Goal: Information Seeking & Learning: Learn about a topic

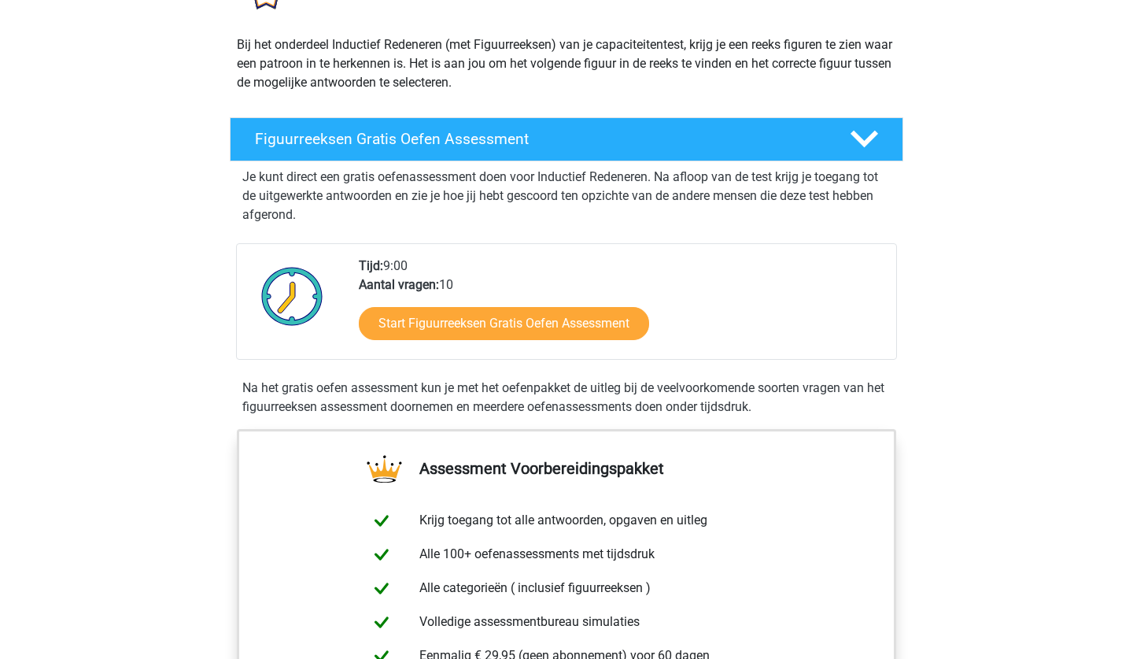
scroll to position [162, 0]
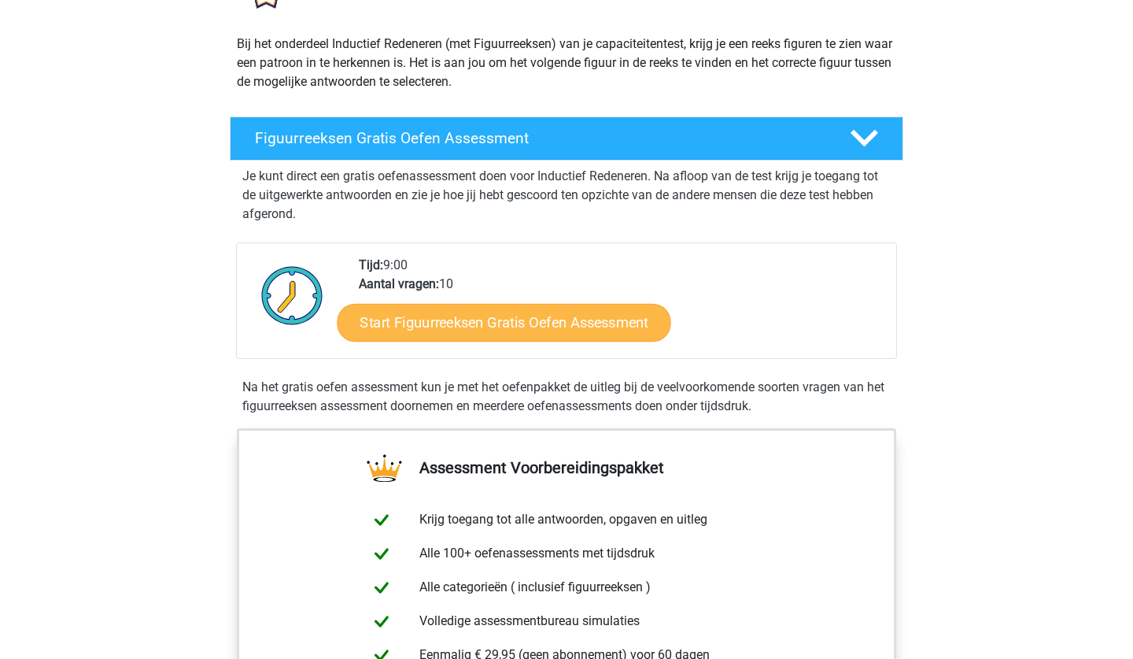
click at [438, 323] on link "Start Figuurreeksen Gratis Oefen Assessment" at bounding box center [505, 322] width 334 height 38
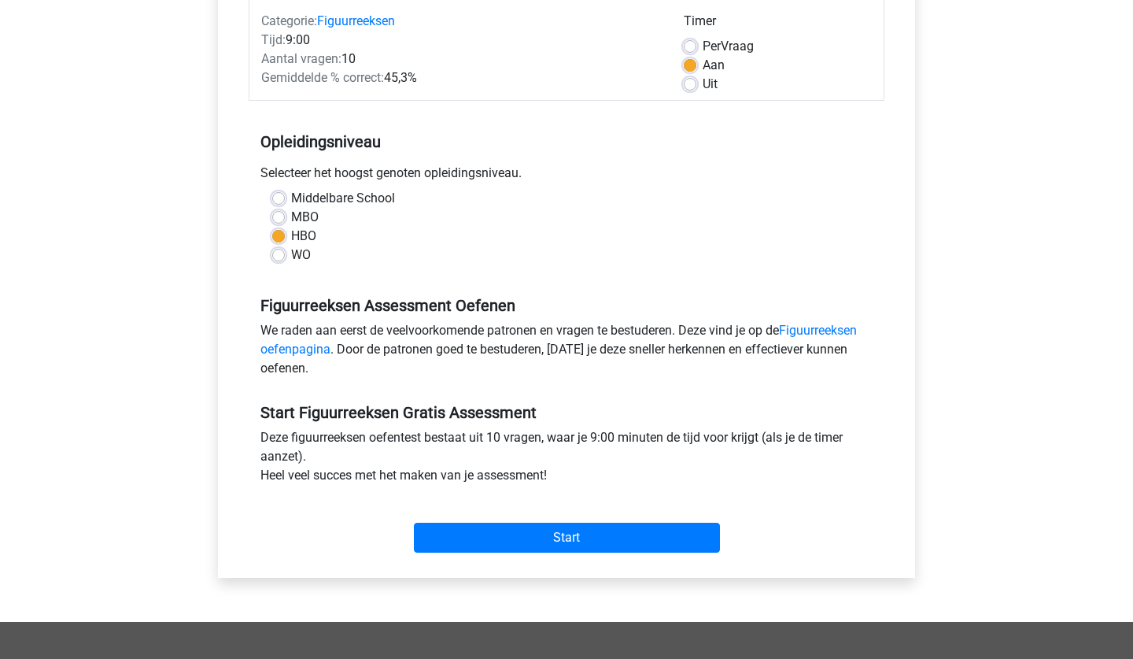
scroll to position [252, 0]
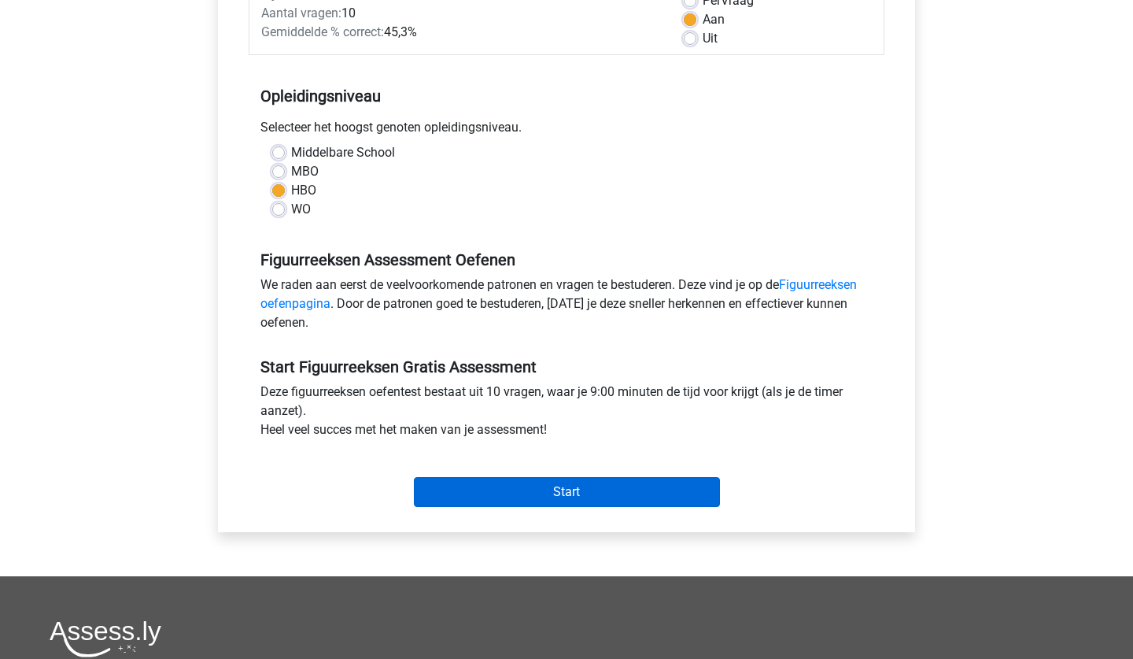
click at [487, 484] on input "Start" at bounding box center [567, 492] width 306 height 30
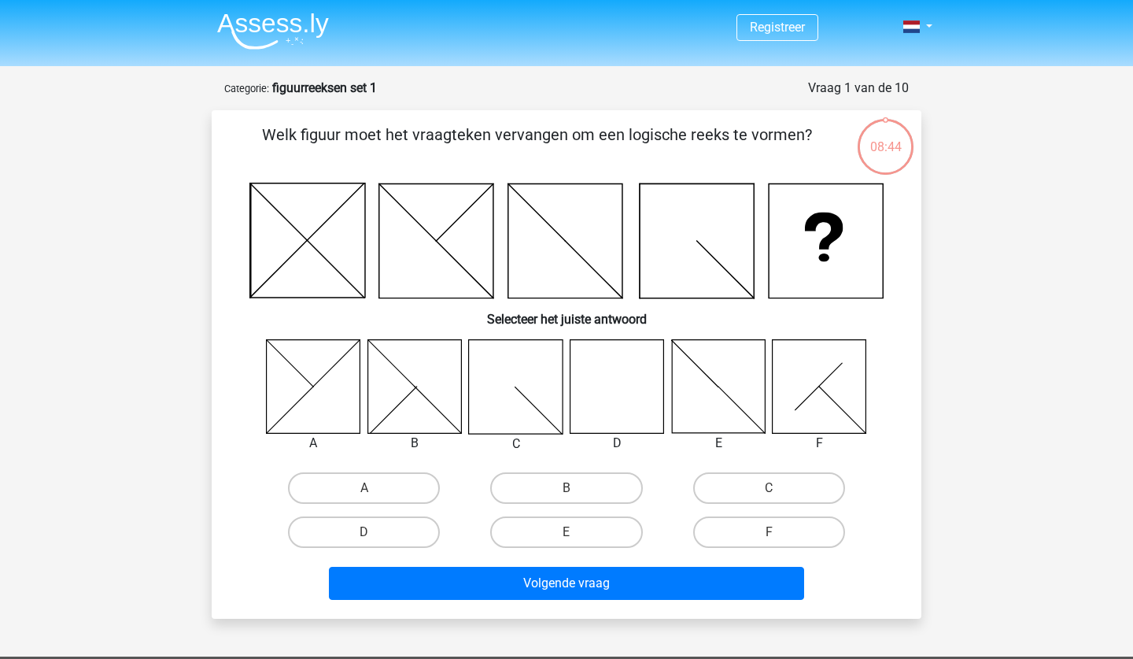
click at [644, 391] on icon at bounding box center [617, 386] width 94 height 94
click at [367, 526] on label "D" at bounding box center [364, 531] width 152 height 31
click at [367, 532] on input "D" at bounding box center [369, 537] width 10 height 10
radio input "true"
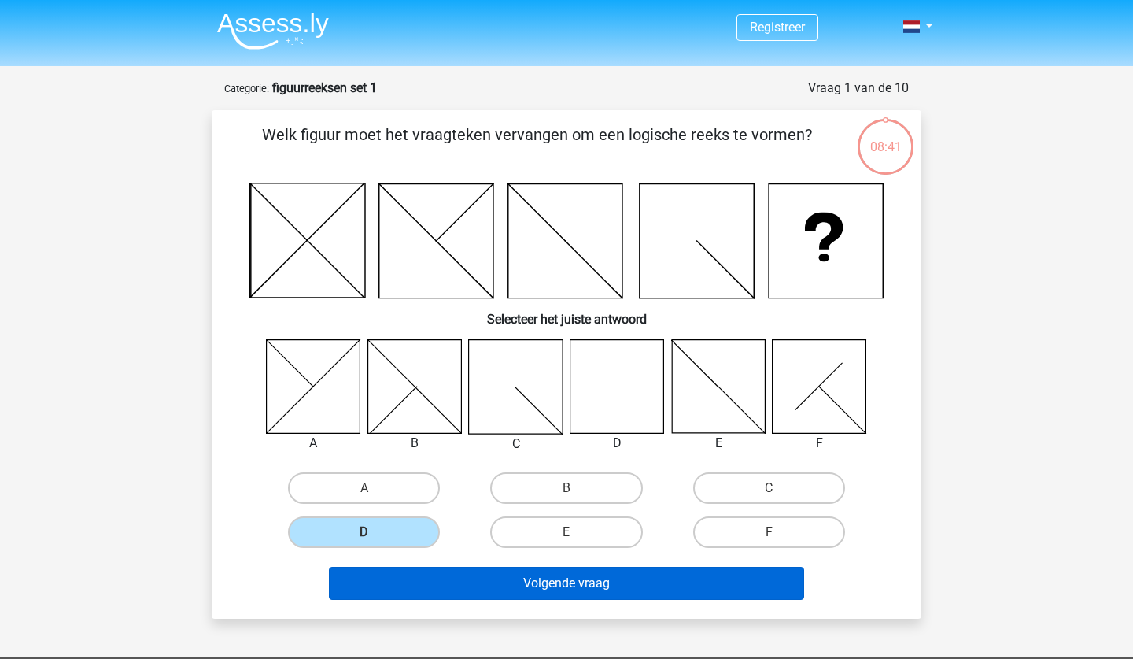
click at [541, 588] on button "Volgende vraag" at bounding box center [567, 583] width 476 height 33
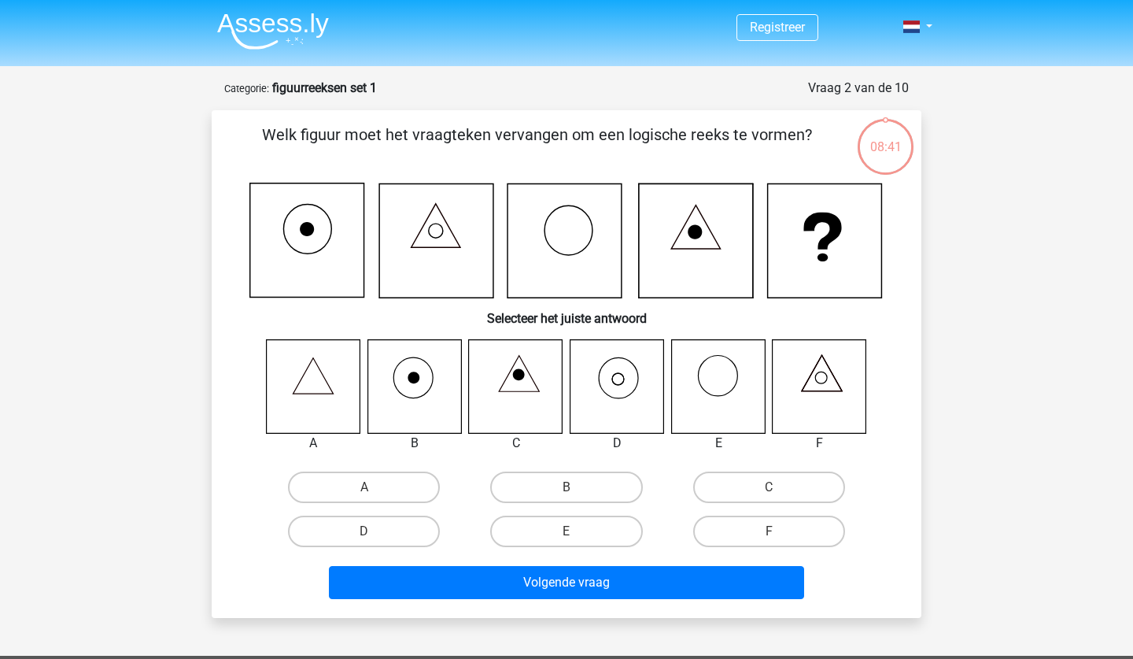
scroll to position [79, 0]
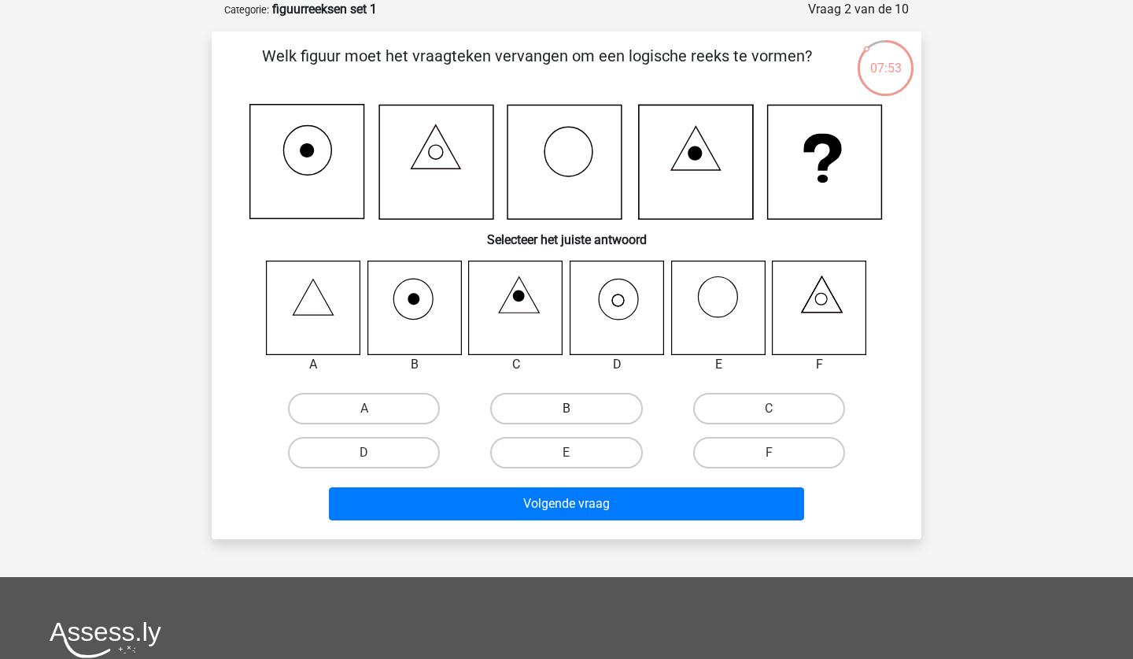
click at [599, 410] on label "B" at bounding box center [566, 408] width 152 height 31
click at [577, 410] on input "B" at bounding box center [572, 413] width 10 height 10
radio input "true"
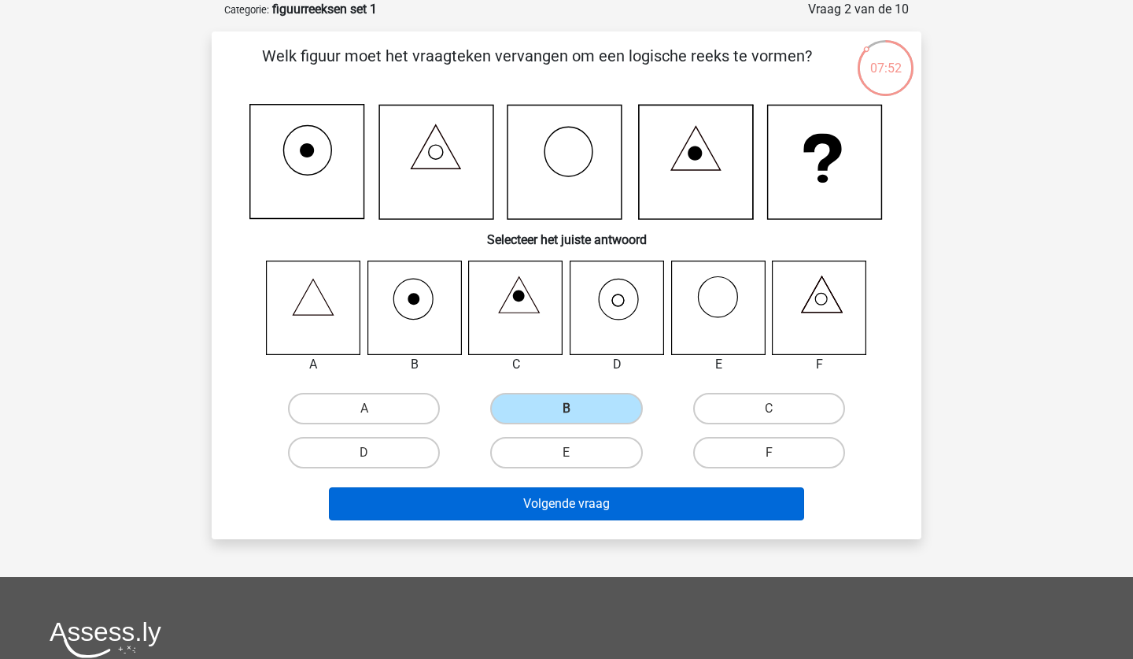
click at [611, 496] on button "Volgende vraag" at bounding box center [567, 503] width 476 height 33
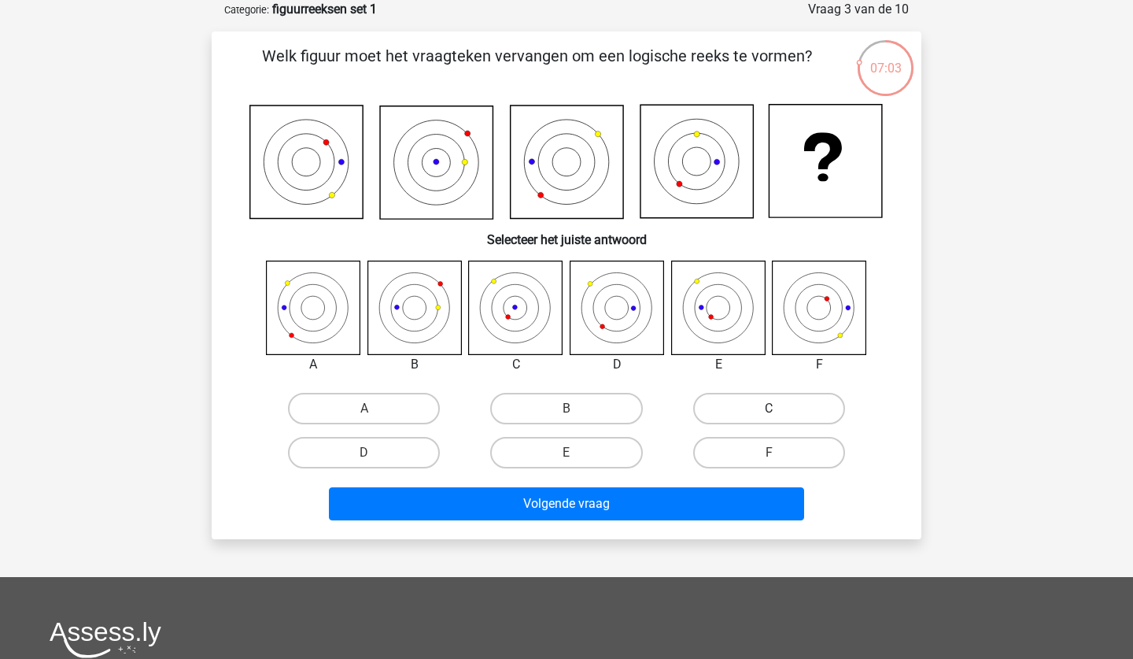
click at [746, 416] on label "C" at bounding box center [769, 408] width 152 height 31
click at [769, 416] on input "C" at bounding box center [774, 413] width 10 height 10
radio input "true"
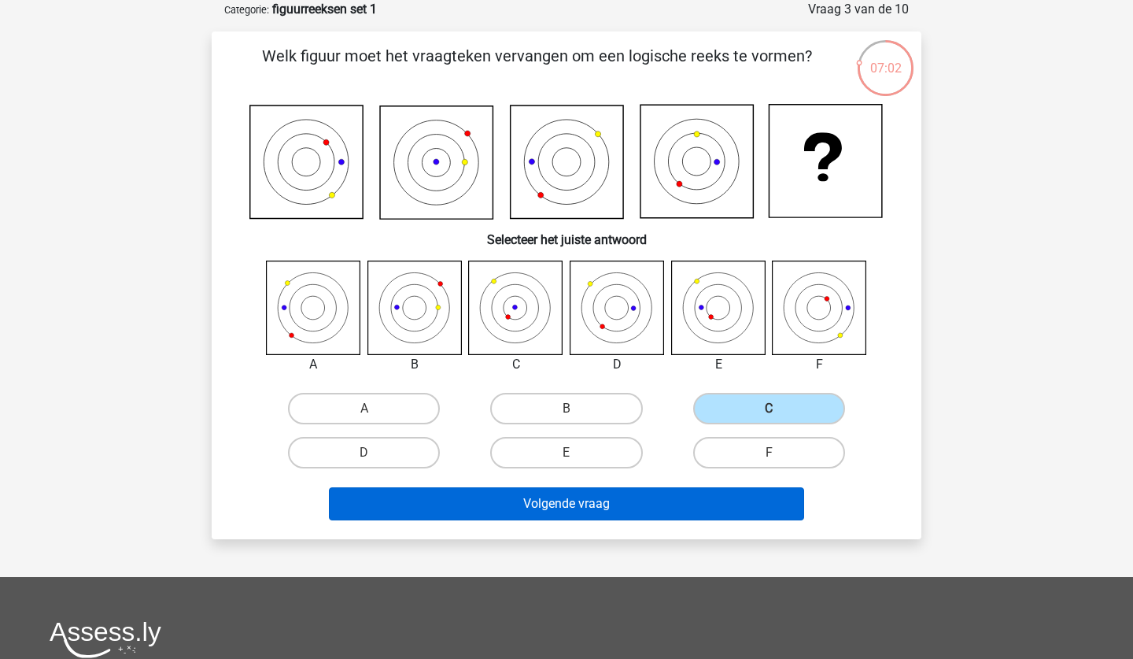
click at [669, 504] on button "Volgende vraag" at bounding box center [567, 503] width 476 height 33
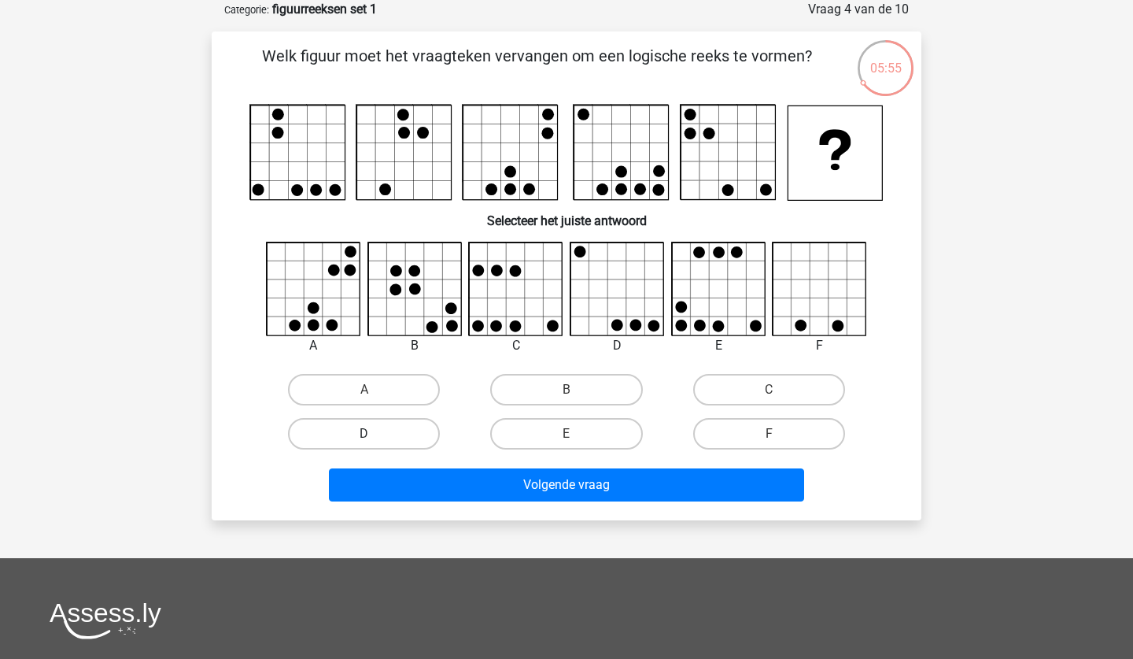
click at [393, 439] on label "D" at bounding box center [364, 433] width 152 height 31
click at [375, 439] on input "D" at bounding box center [369, 439] width 10 height 10
radio input "true"
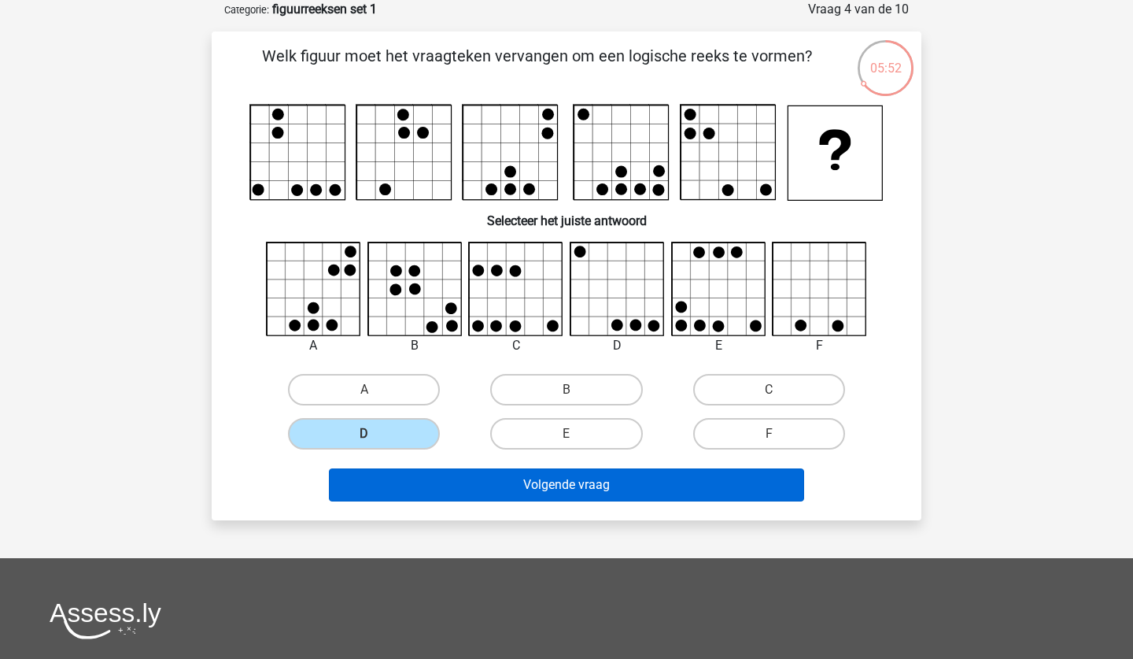
click at [505, 482] on button "Volgende vraag" at bounding box center [567, 484] width 476 height 33
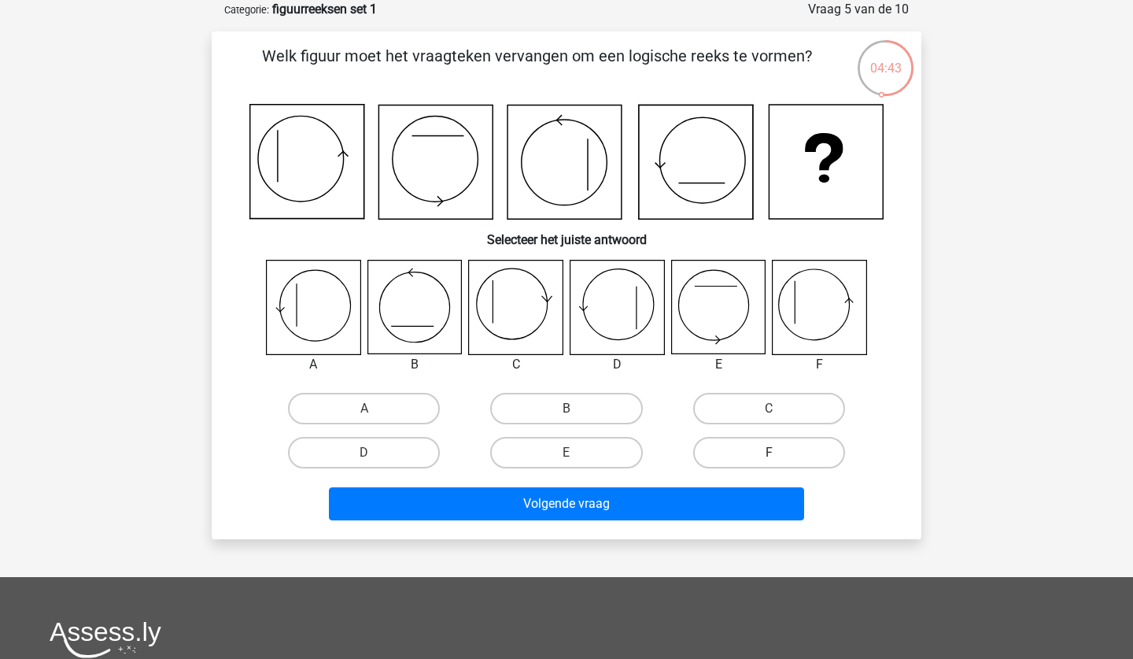
click at [766, 446] on label "F" at bounding box center [769, 452] width 152 height 31
click at [769, 452] on input "F" at bounding box center [774, 457] width 10 height 10
radio input "true"
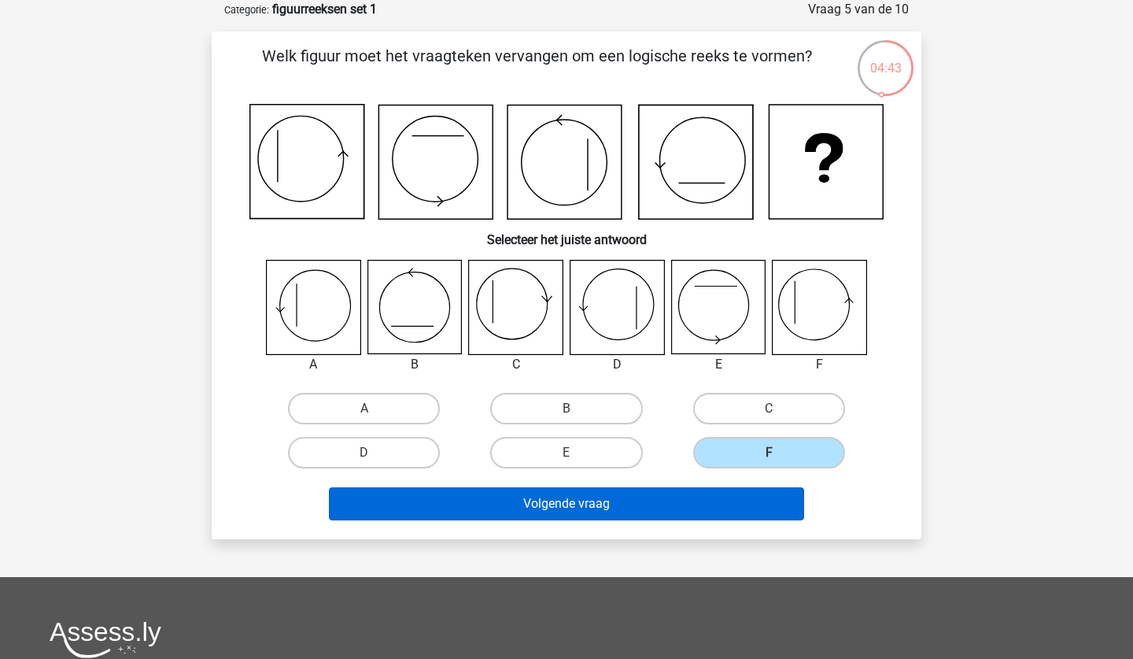
click at [736, 488] on button "Volgende vraag" at bounding box center [567, 503] width 476 height 33
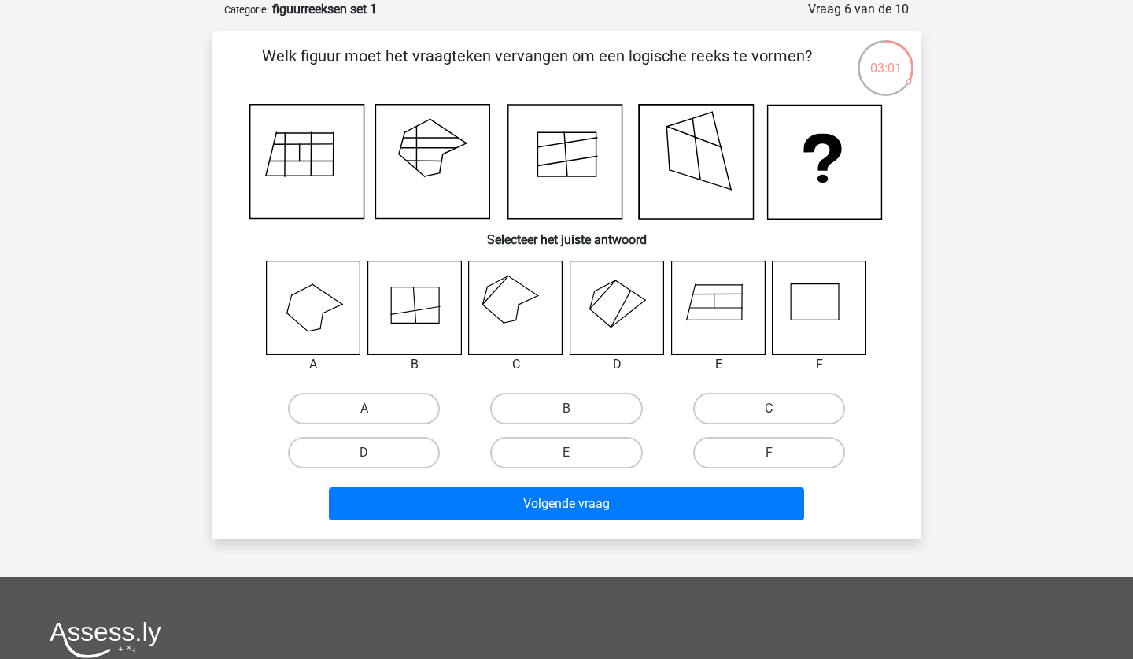
click at [426, 311] on icon at bounding box center [414, 307] width 94 height 94
click at [565, 416] on label "B" at bounding box center [566, 408] width 152 height 31
click at [567, 416] on input "B" at bounding box center [572, 413] width 10 height 10
radio input "true"
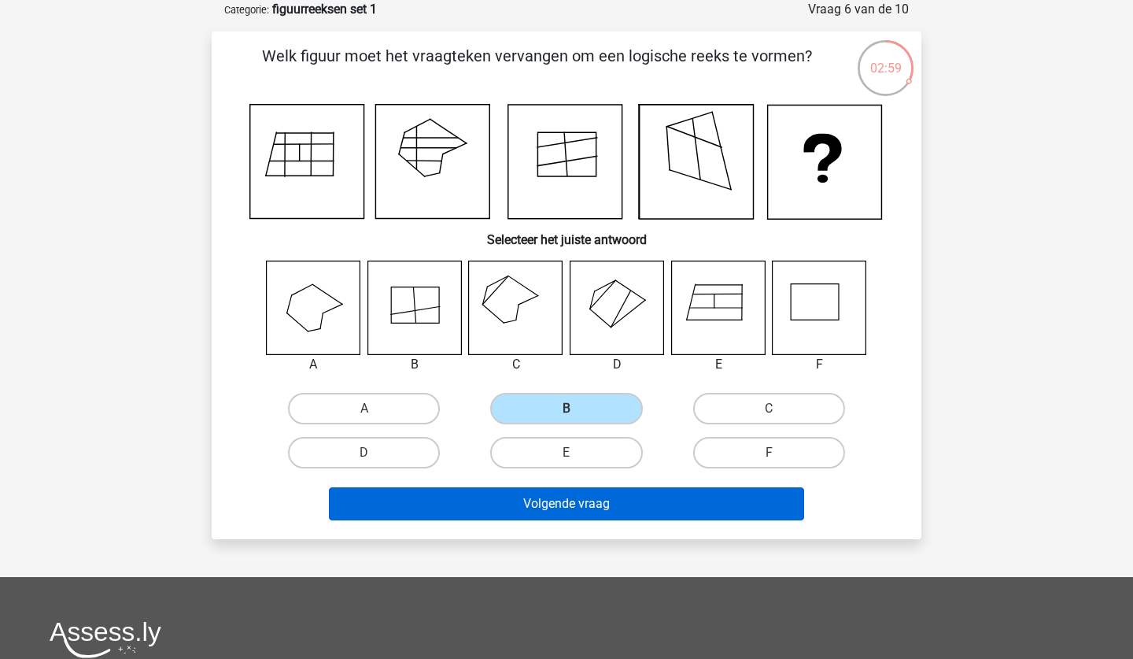
click at [581, 504] on button "Volgende vraag" at bounding box center [567, 503] width 476 height 33
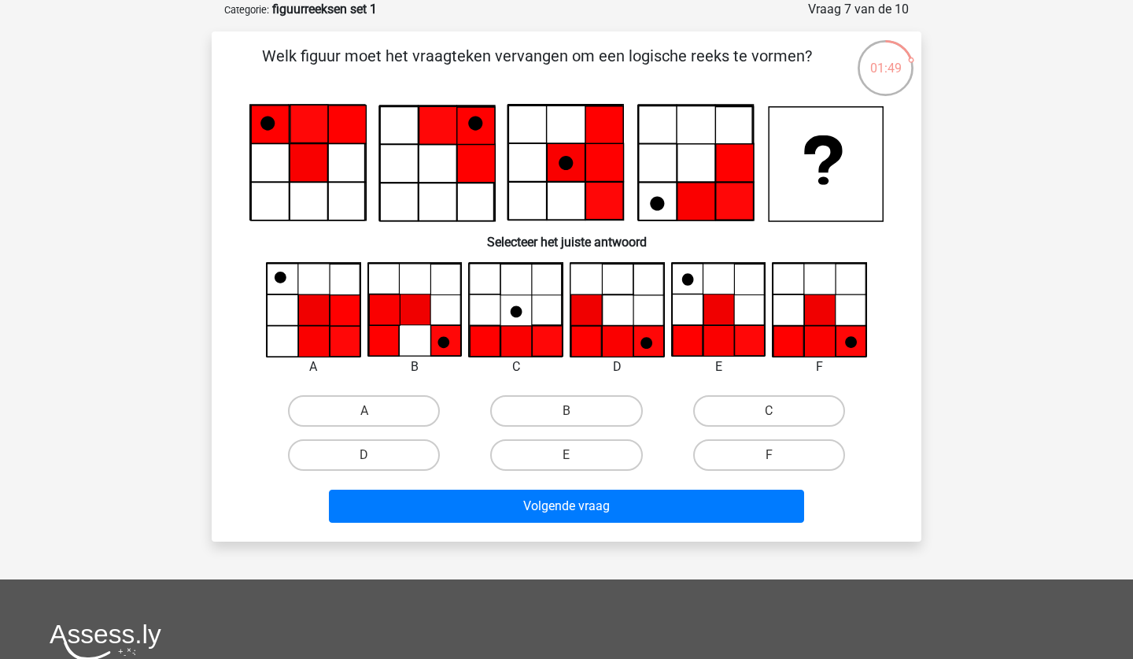
click at [773, 465] on input "F" at bounding box center [774, 460] width 10 height 10
radio input "true"
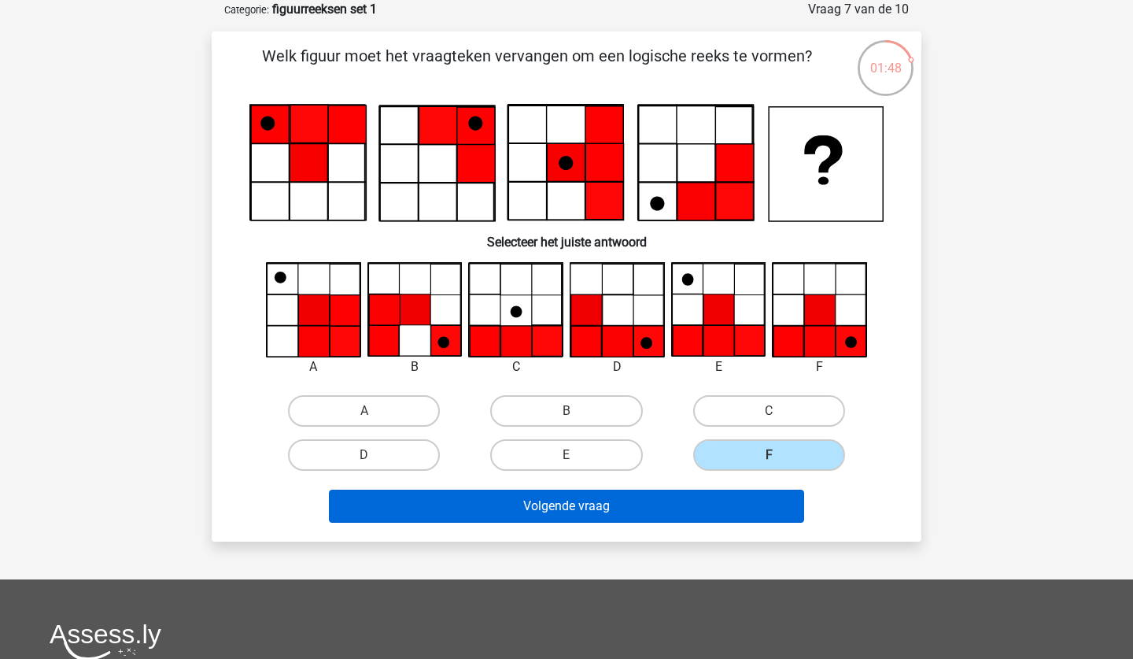
click at [700, 501] on button "Volgende vraag" at bounding box center [567, 505] width 476 height 33
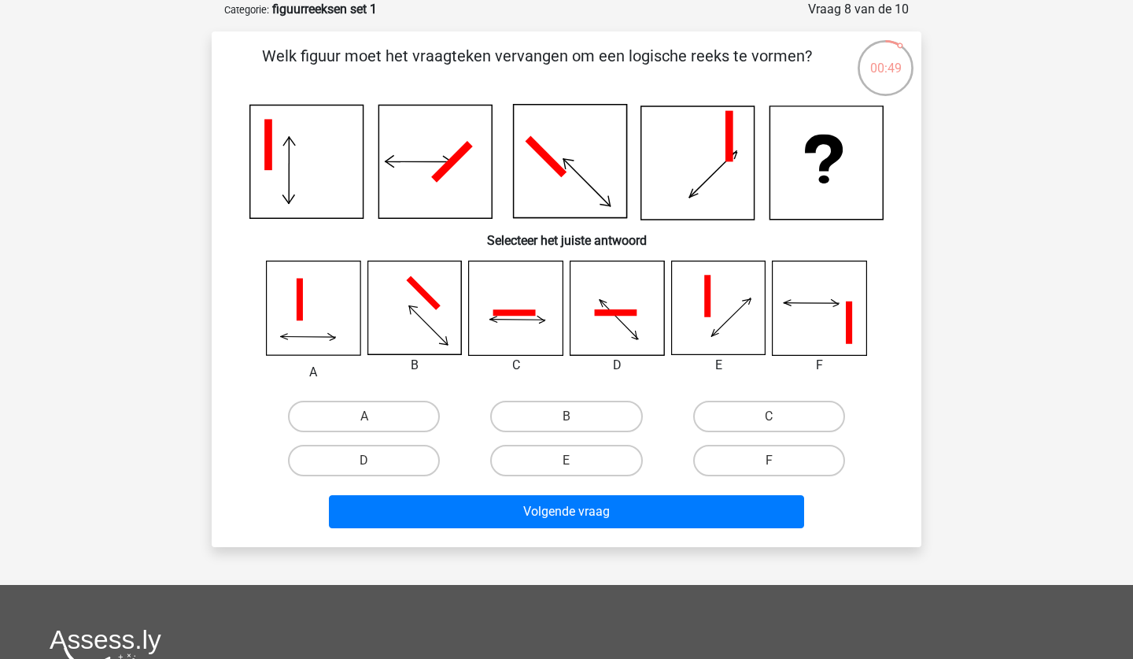
click at [357, 302] on div at bounding box center [415, 307] width 119 height 94
click at [388, 405] on label "A" at bounding box center [364, 415] width 152 height 31
click at [375, 416] on input "A" at bounding box center [369, 421] width 10 height 10
radio input "true"
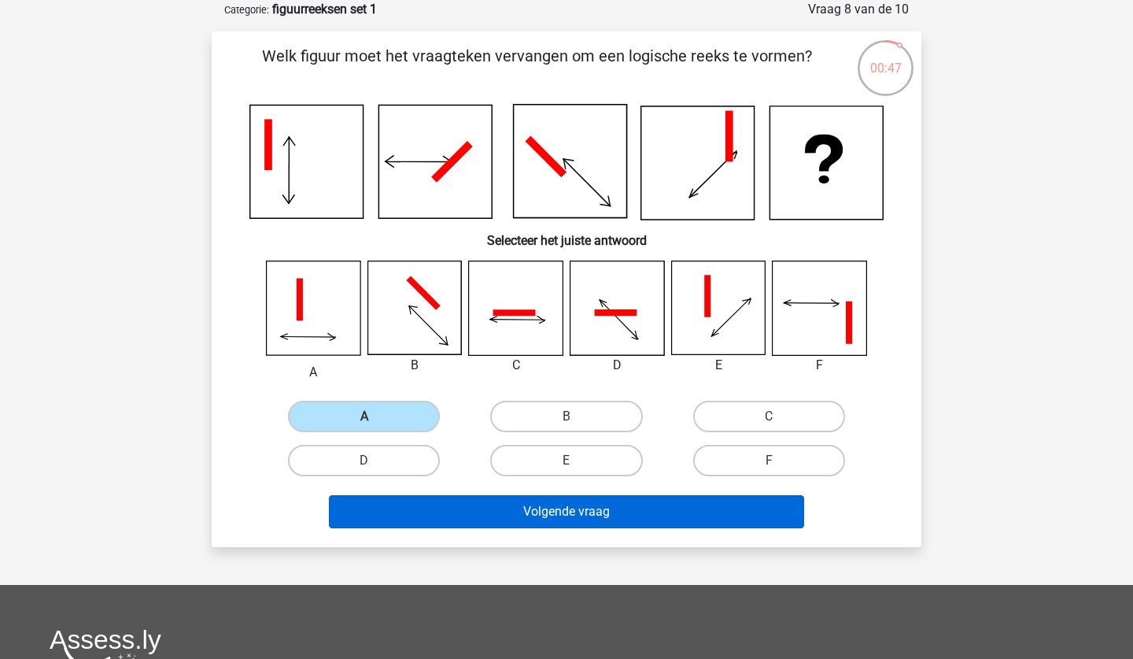
click at [528, 503] on button "Volgende vraag" at bounding box center [567, 511] width 476 height 33
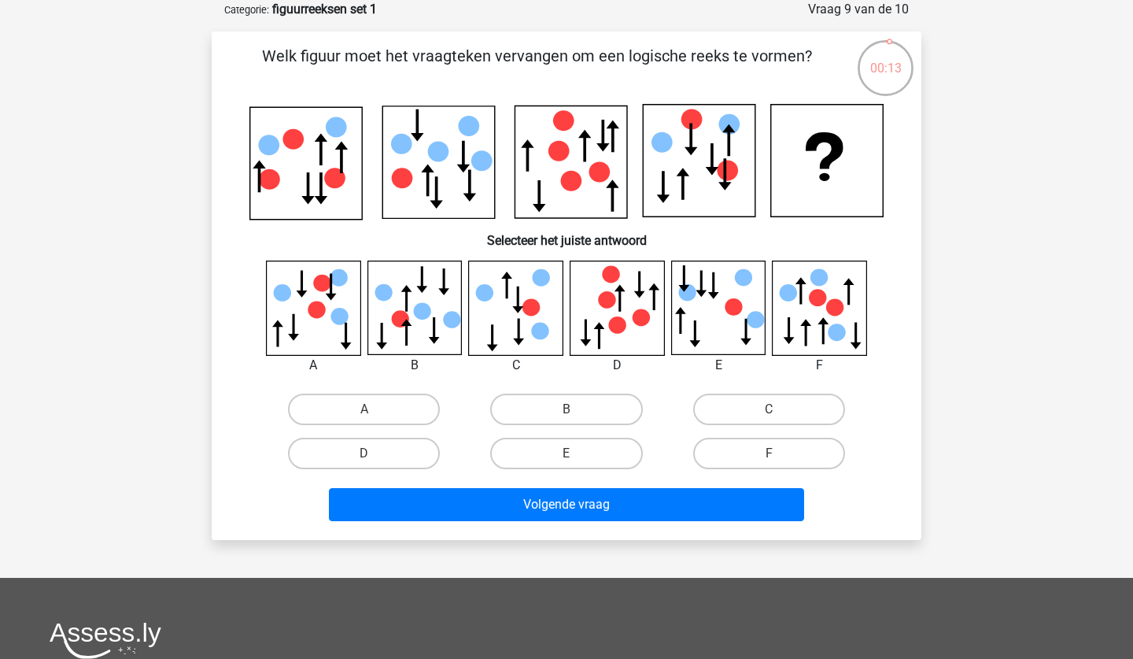
click at [419, 311] on icon at bounding box center [422, 311] width 17 height 17
click at [555, 404] on label "B" at bounding box center [566, 408] width 152 height 31
click at [567, 409] on input "B" at bounding box center [572, 414] width 10 height 10
radio input "true"
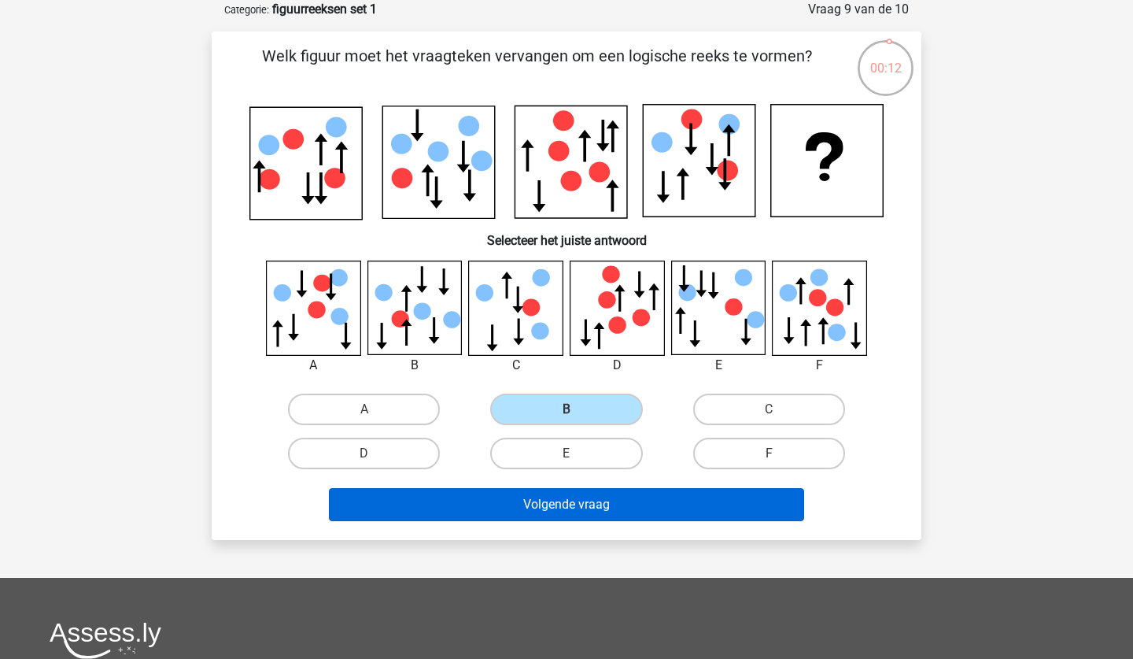
click at [577, 498] on button "Volgende vraag" at bounding box center [567, 504] width 476 height 33
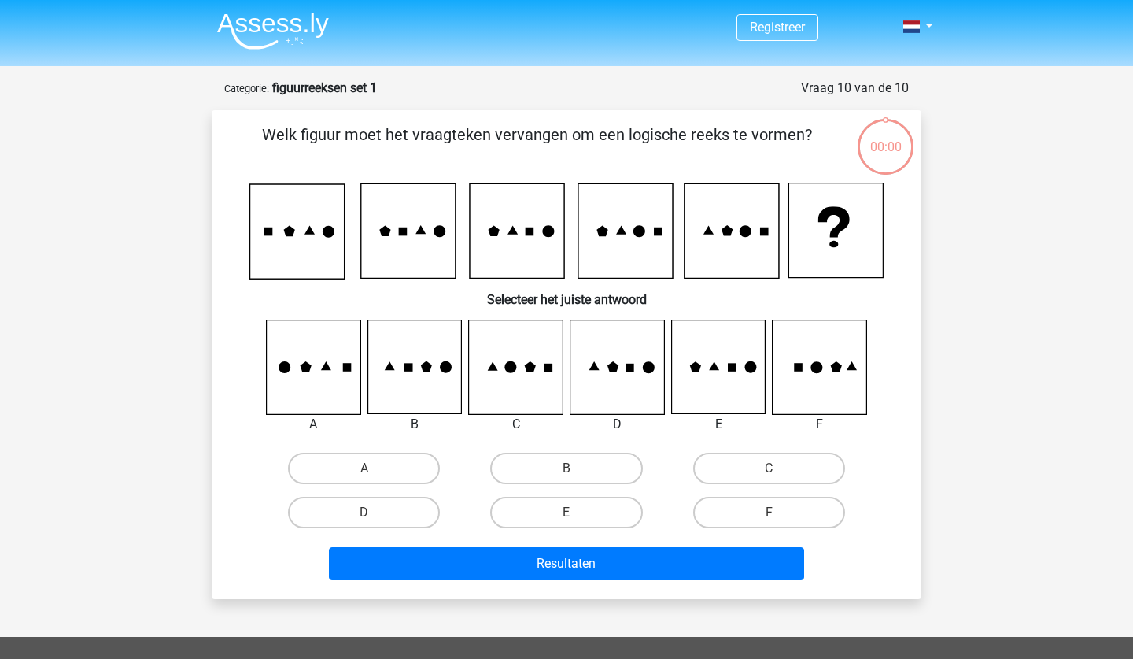
scroll to position [79, 0]
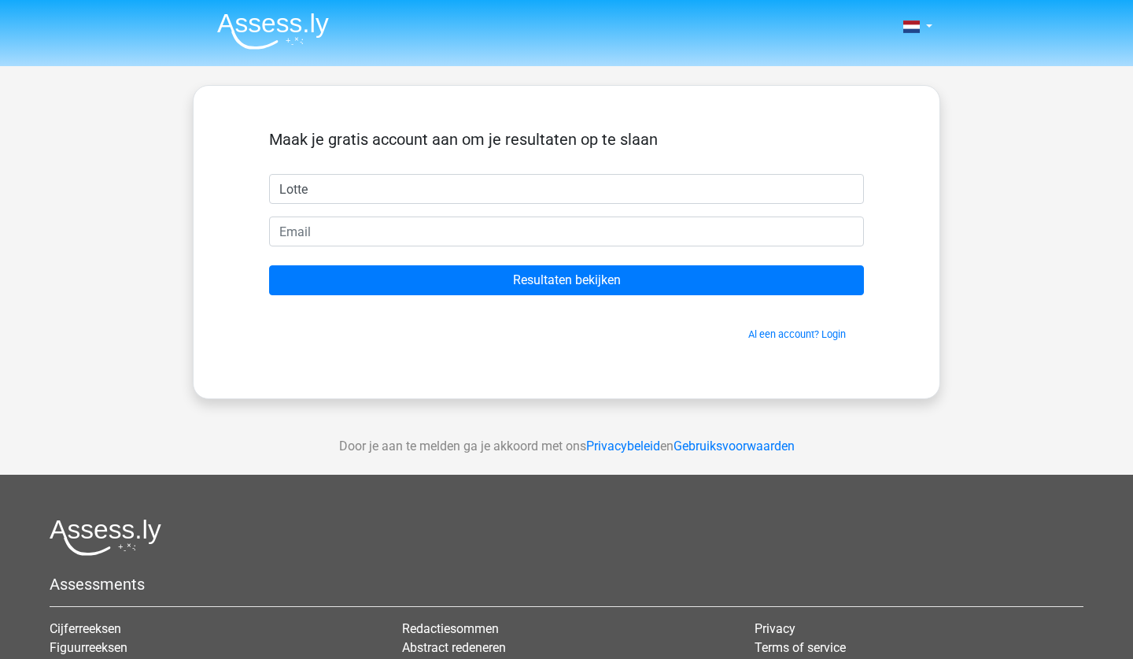
type input "Lotte"
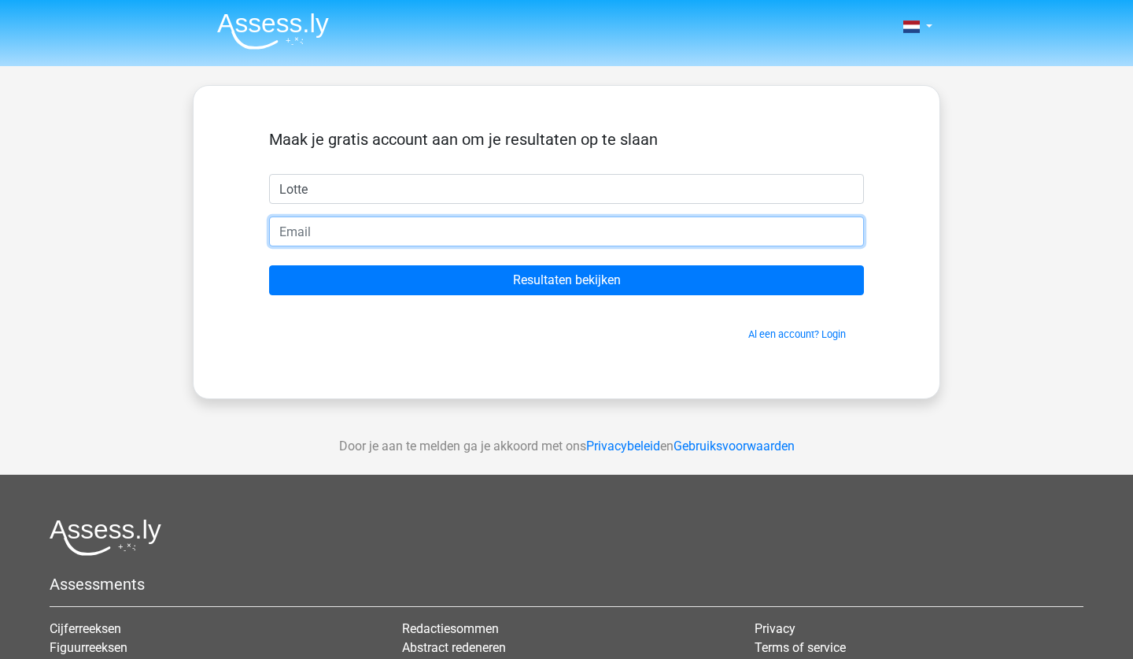
click at [471, 232] on input "email" at bounding box center [566, 231] width 595 height 30
click at [366, 230] on input "leaartsen@gamil.com" at bounding box center [566, 231] width 595 height 30
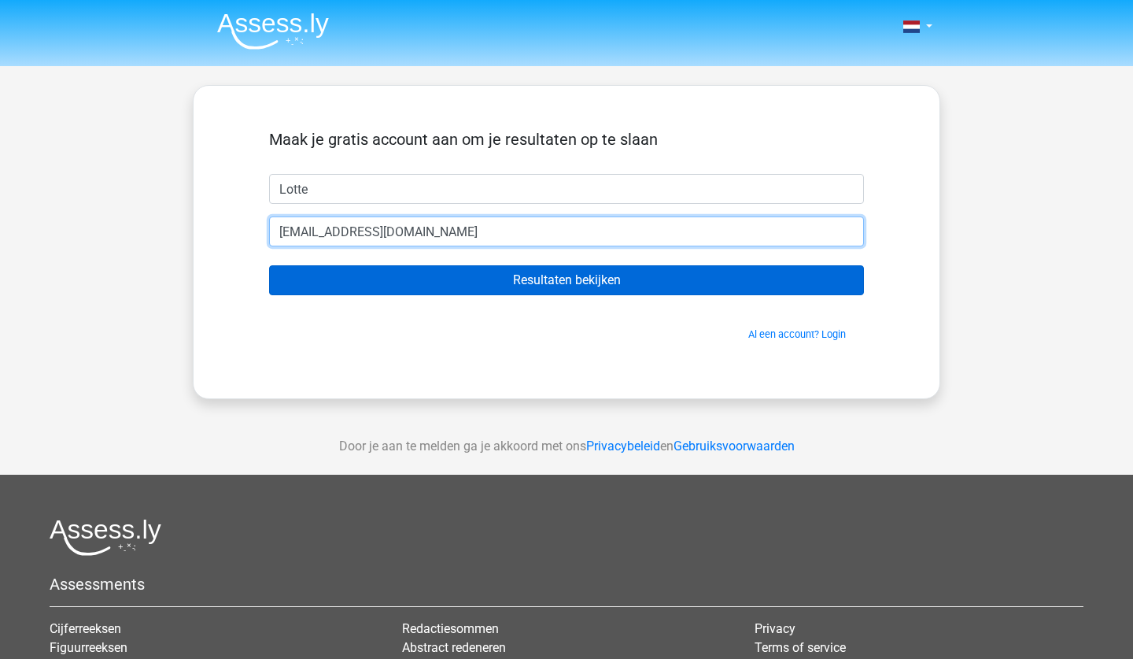
type input "leaartsen@gmail.com"
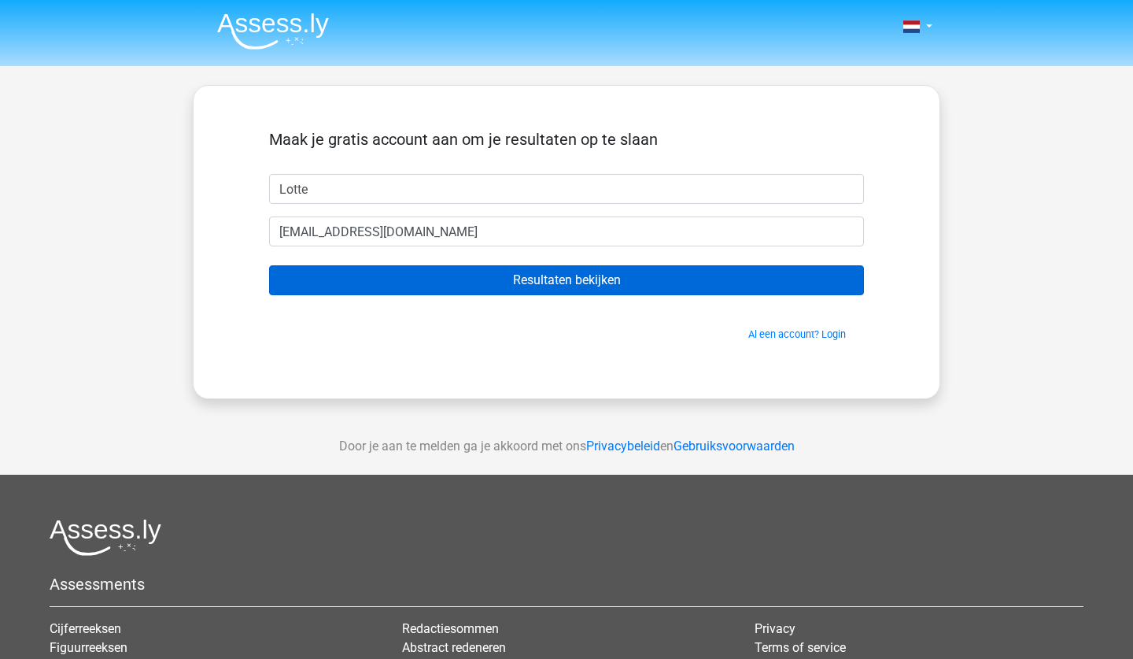
click at [430, 265] on input "Resultaten bekijken" at bounding box center [566, 280] width 595 height 30
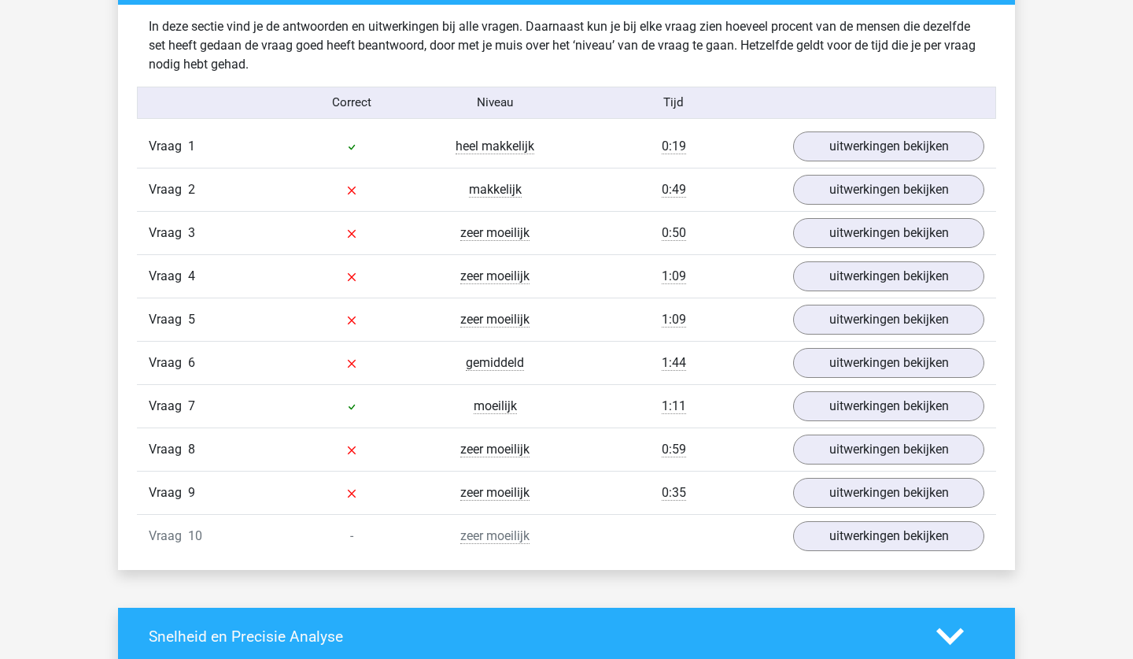
scroll to position [1233, 0]
click at [897, 186] on link "uitwerkingen bekijken" at bounding box center [889, 189] width 220 height 35
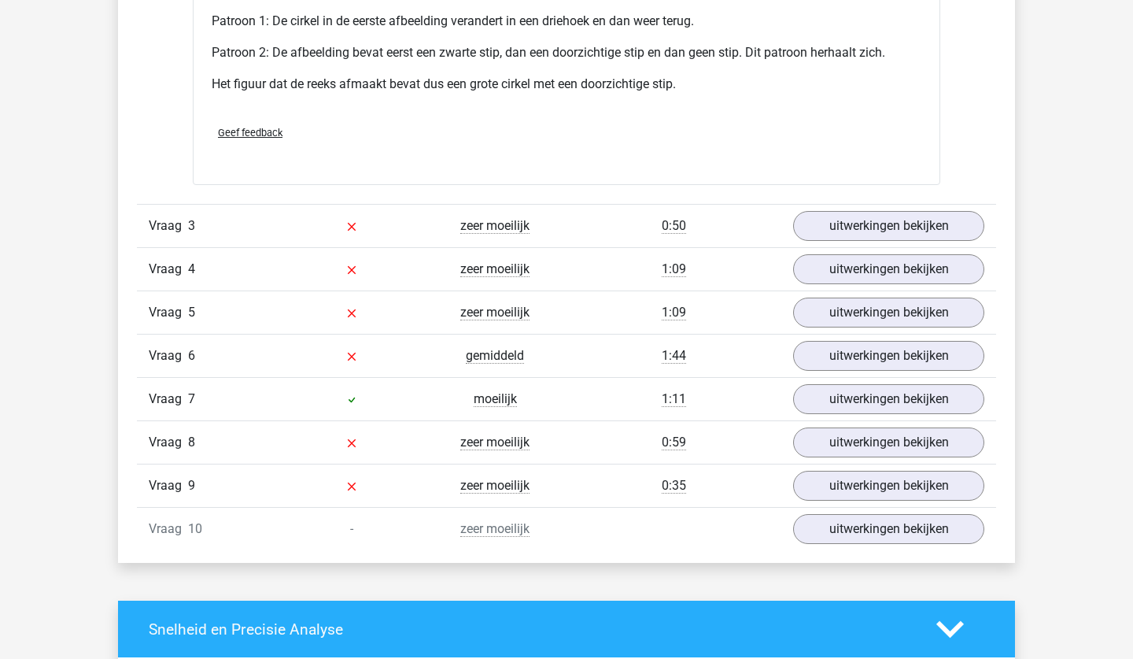
scroll to position [2212, 0]
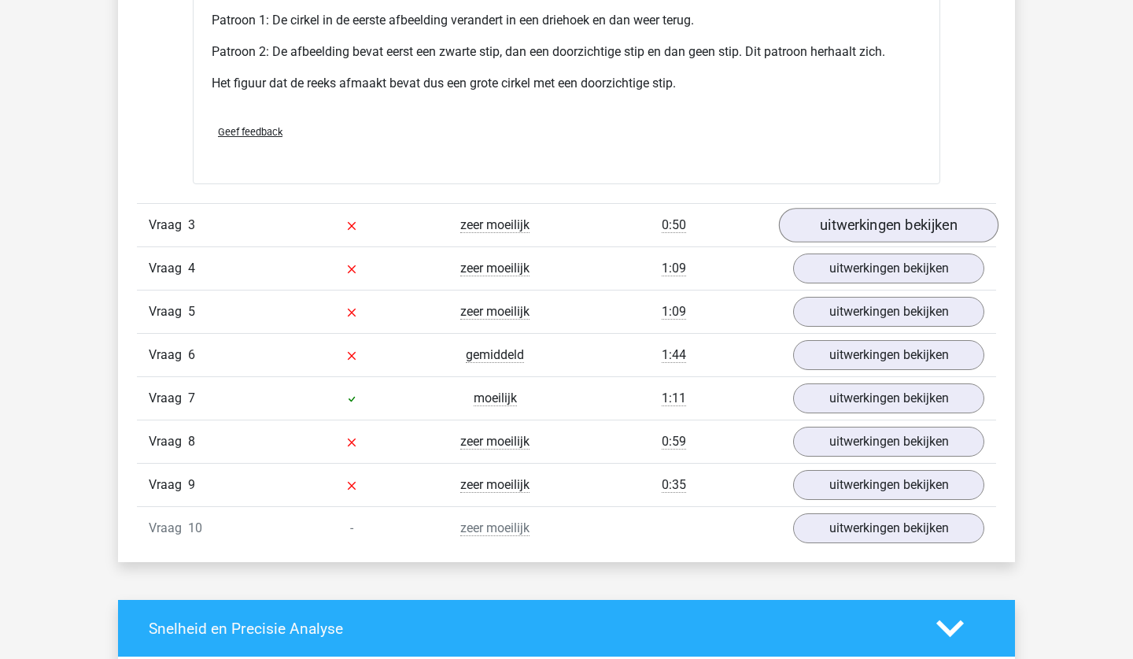
click at [917, 227] on link "uitwerkingen bekijken" at bounding box center [889, 225] width 220 height 35
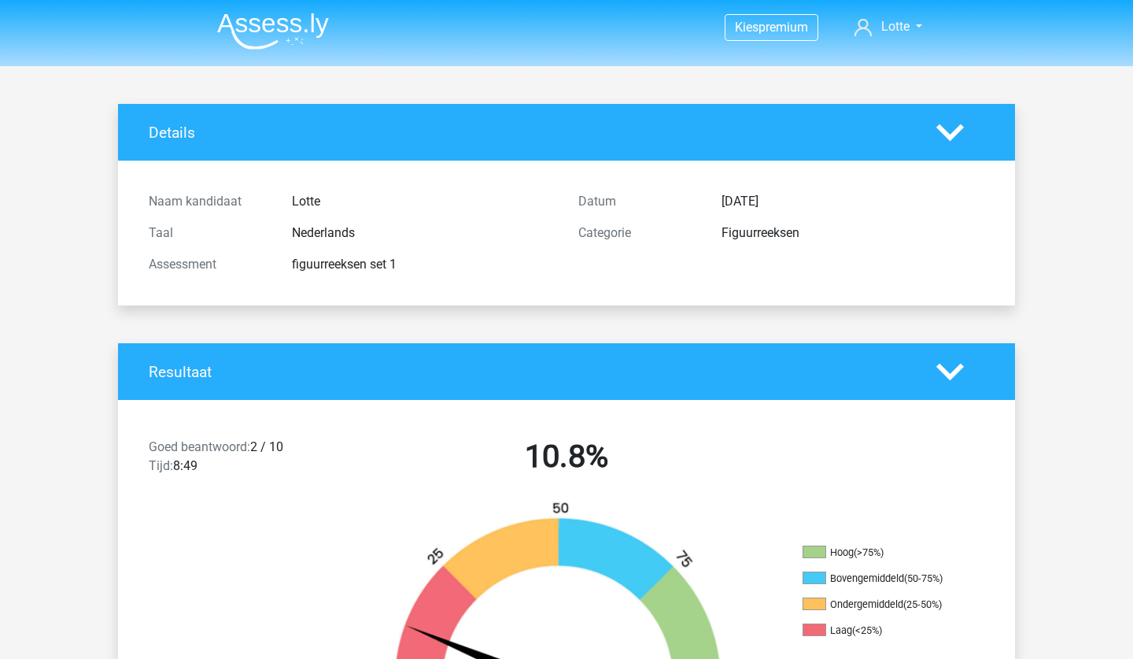
scroll to position [0, 0]
